Goal: Task Accomplishment & Management: Manage account settings

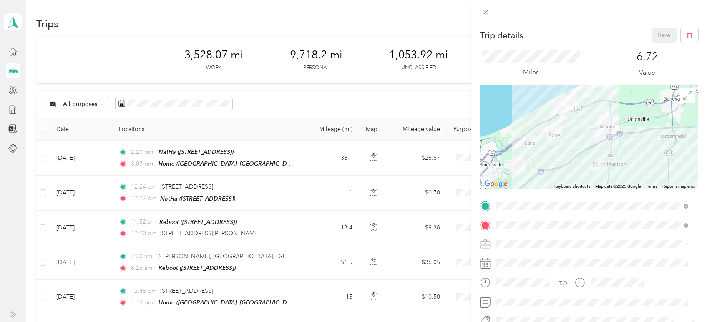
scroll to position [1538, 0]
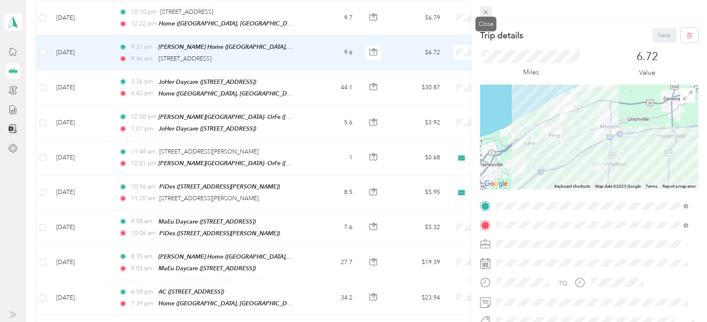
click at [485, 11] on icon at bounding box center [485, 12] width 7 height 7
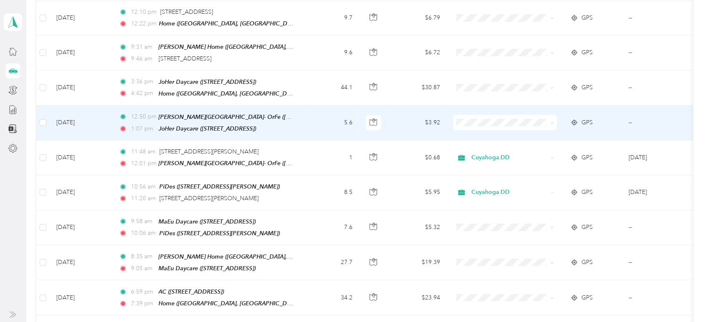
click at [322, 106] on td "5.6" at bounding box center [331, 123] width 55 height 35
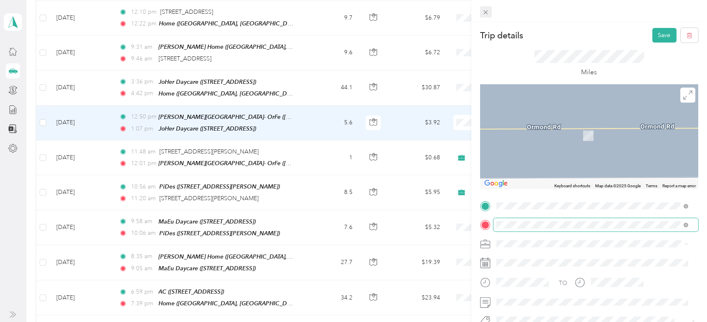
click at [487, 12] on icon at bounding box center [485, 12] width 7 height 7
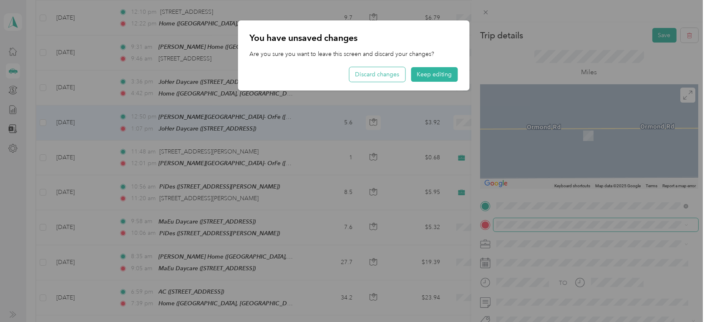
click at [383, 74] on button "Discard changes" at bounding box center [377, 74] width 56 height 15
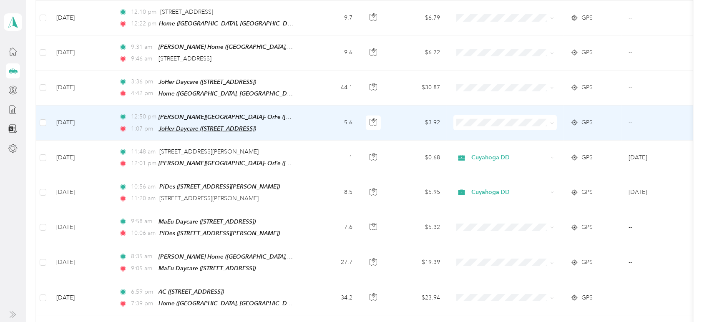
click at [243, 125] on span "JoHer Daycare ([STREET_ADDRESS])" at bounding box center [208, 128] width 98 height 7
click at [180, 76] on button "Edit Place" at bounding box center [185, 78] width 48 height 15
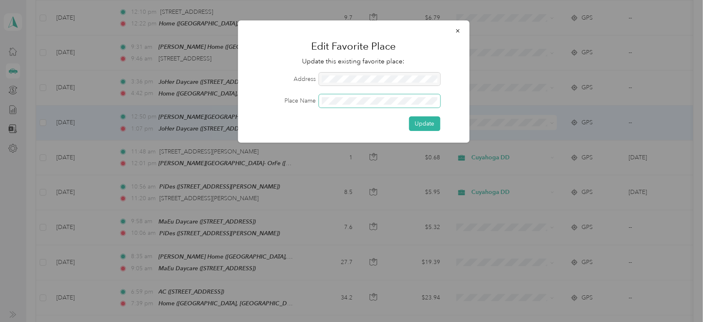
click at [274, 89] on form "Address Place Name Update" at bounding box center [354, 102] width 208 height 58
click at [305, 96] on div "Place Name" at bounding box center [354, 100] width 208 height 13
click at [427, 121] on button "Update" at bounding box center [424, 123] width 31 height 15
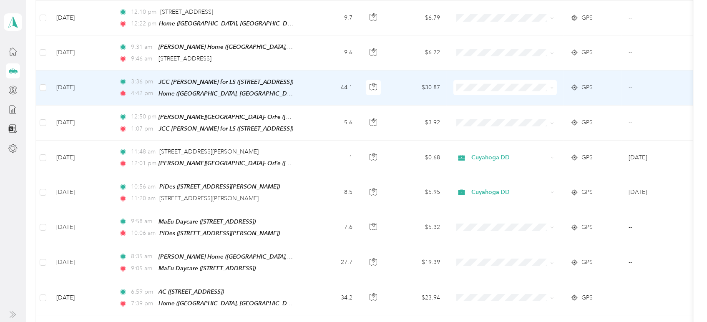
click at [328, 71] on td "44.1" at bounding box center [331, 88] width 55 height 35
